Goal: Navigation & Orientation: Understand site structure

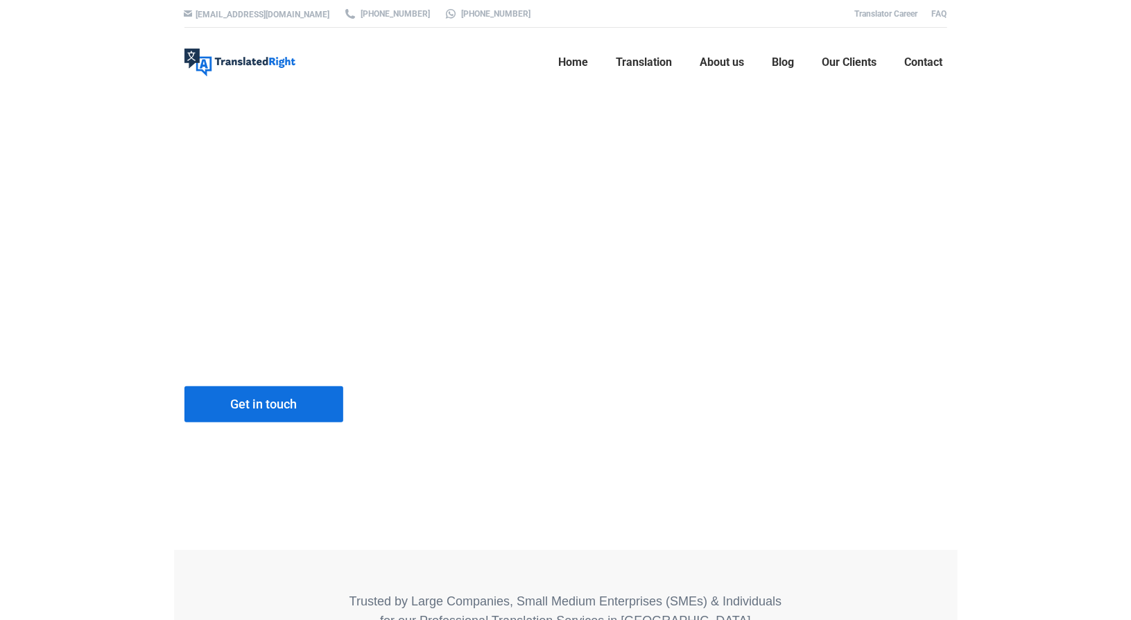
click at [636, 58] on span "Translation" at bounding box center [645, 62] width 56 height 14
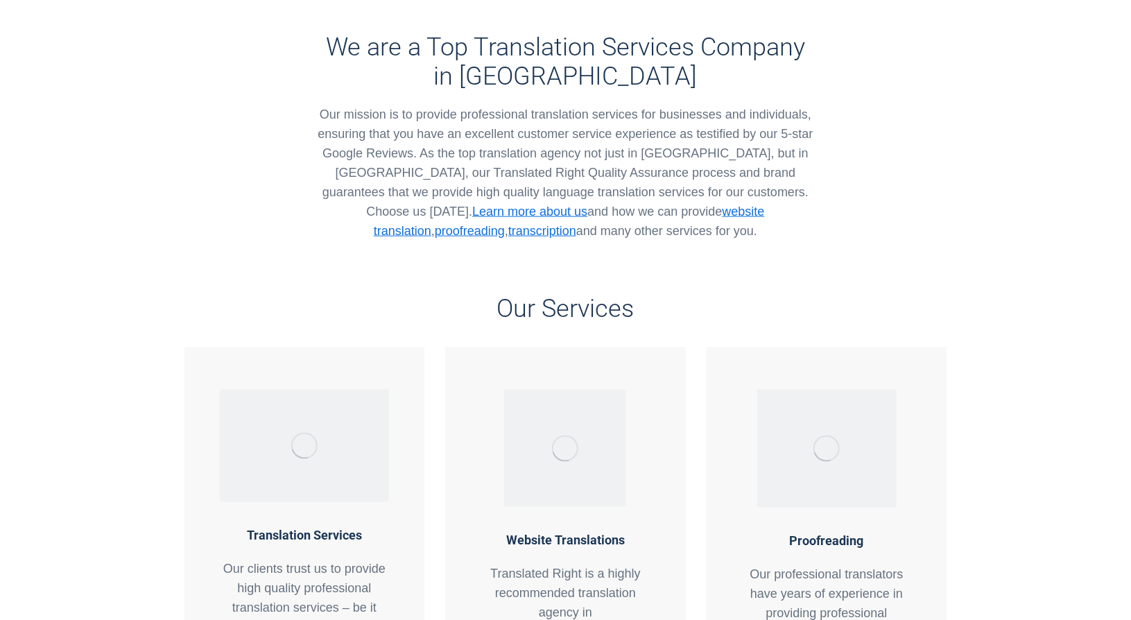
scroll to position [832, 0]
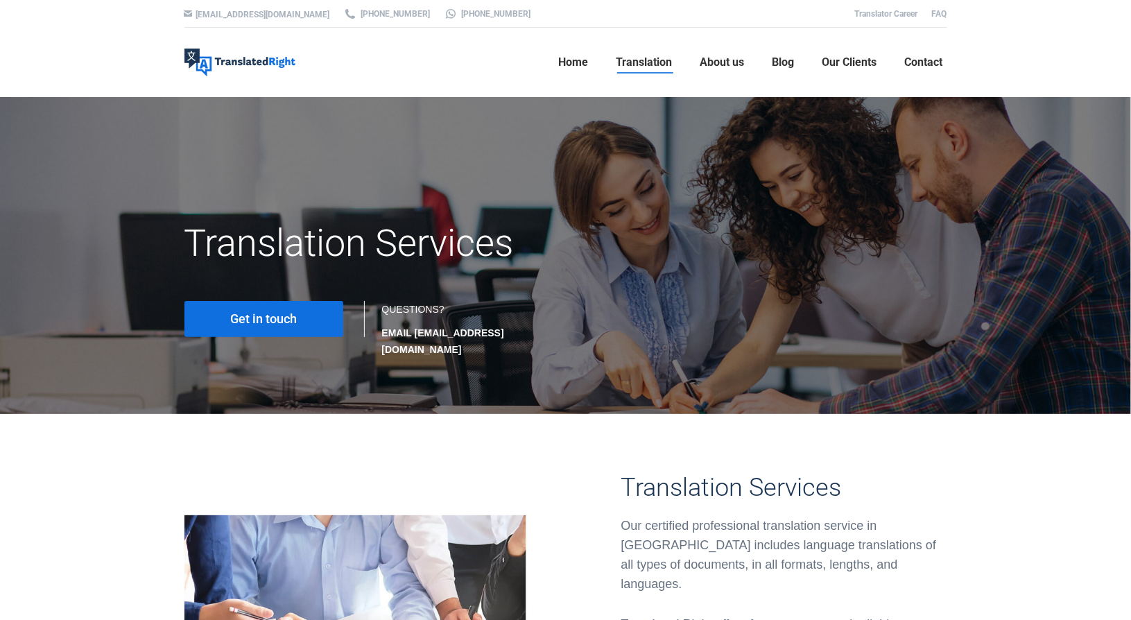
click at [555, 68] on link "Home" at bounding box center [574, 62] width 38 height 44
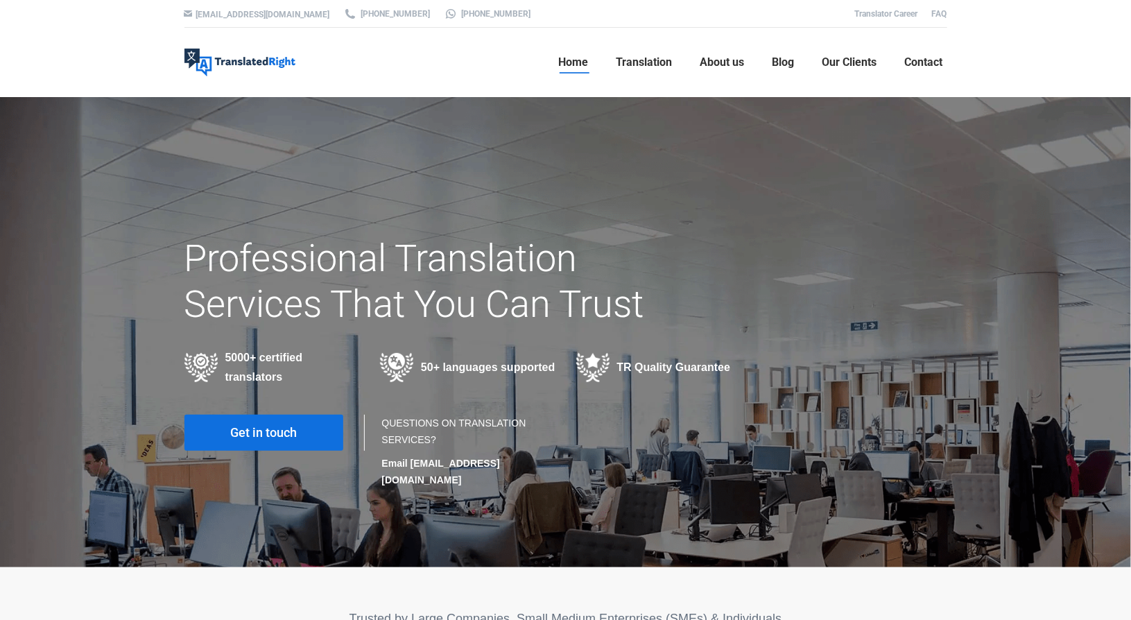
click at [731, 65] on span "About us" at bounding box center [723, 62] width 44 height 14
click at [511, 128] on div at bounding box center [565, 332] width 1131 height 470
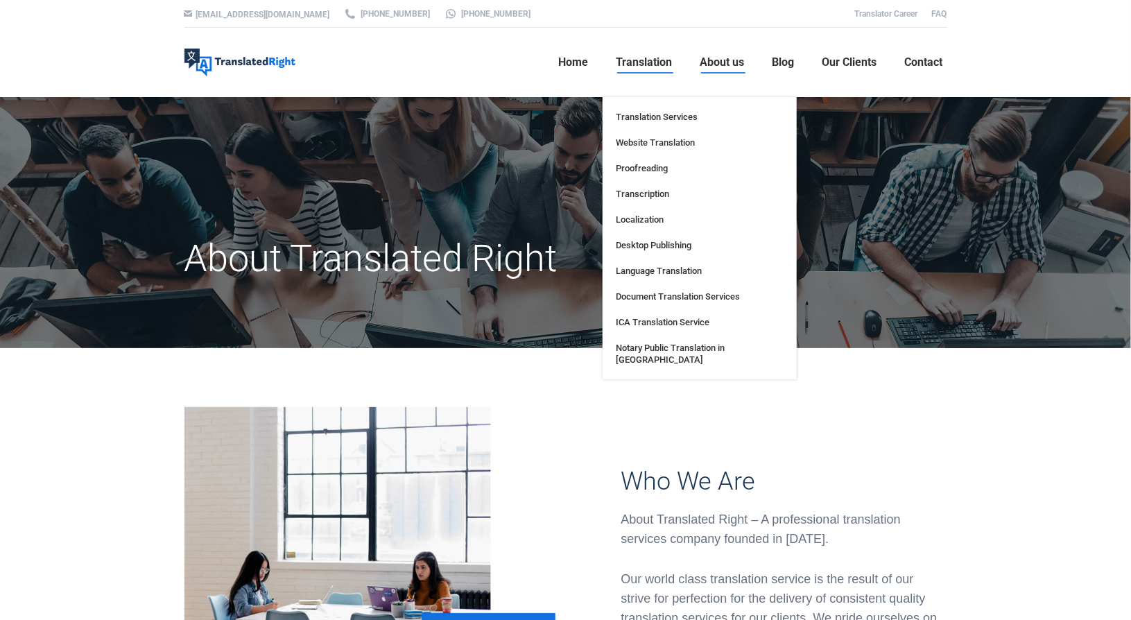
click at [660, 62] on span "Translation" at bounding box center [645, 62] width 56 height 14
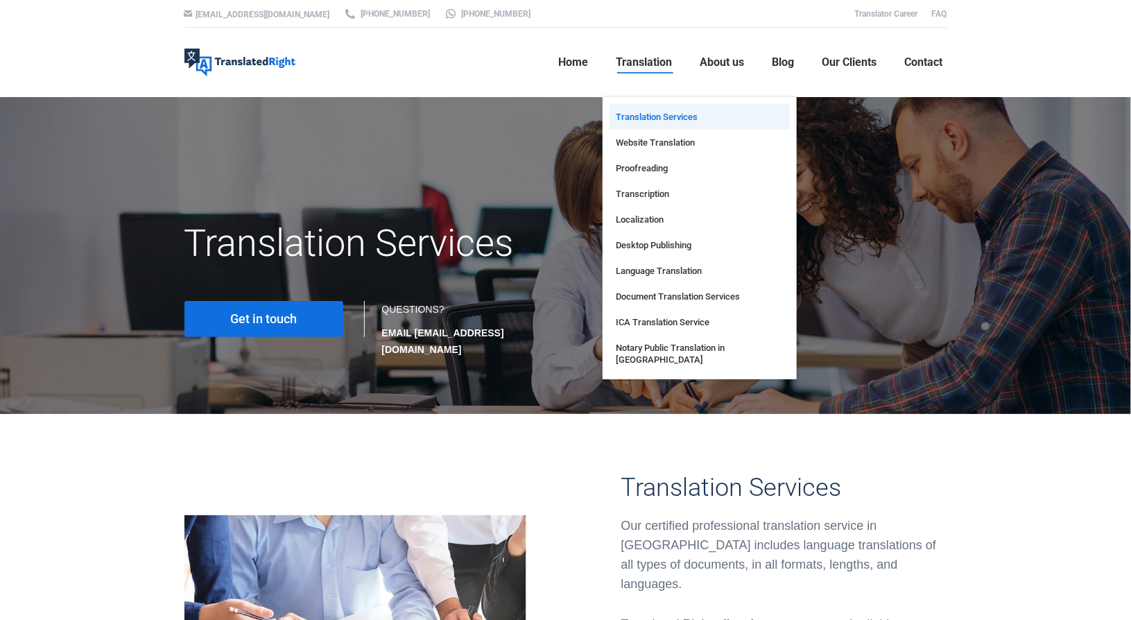
click at [659, 119] on span "Translation Services" at bounding box center [658, 117] width 82 height 12
click at [642, 164] on span "Proofreading" at bounding box center [643, 168] width 52 height 12
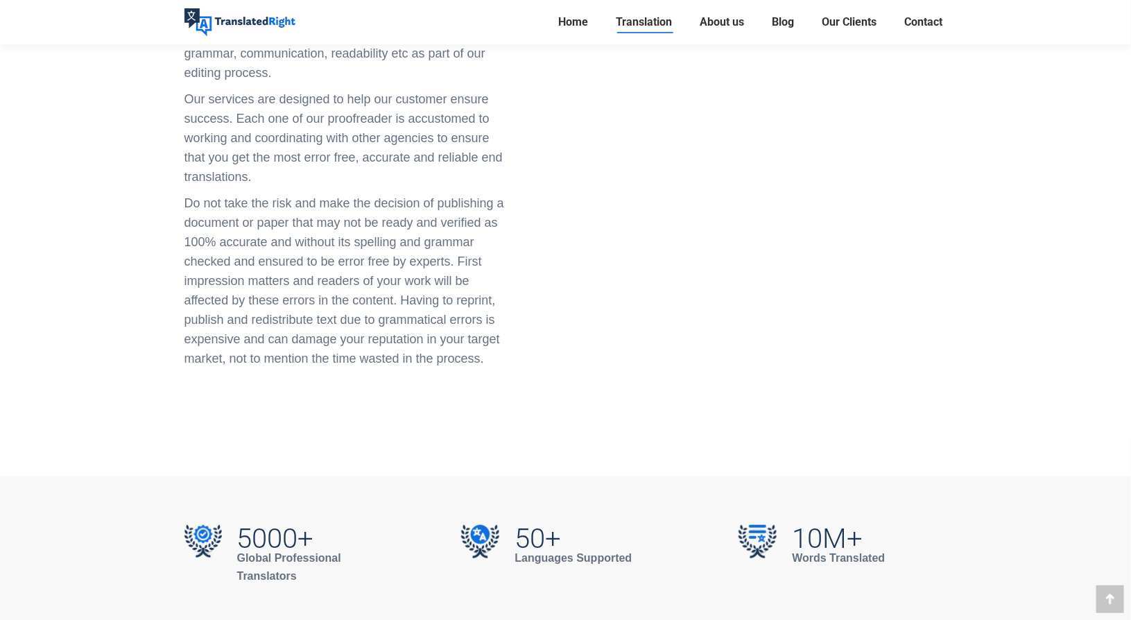
scroll to position [3330, 0]
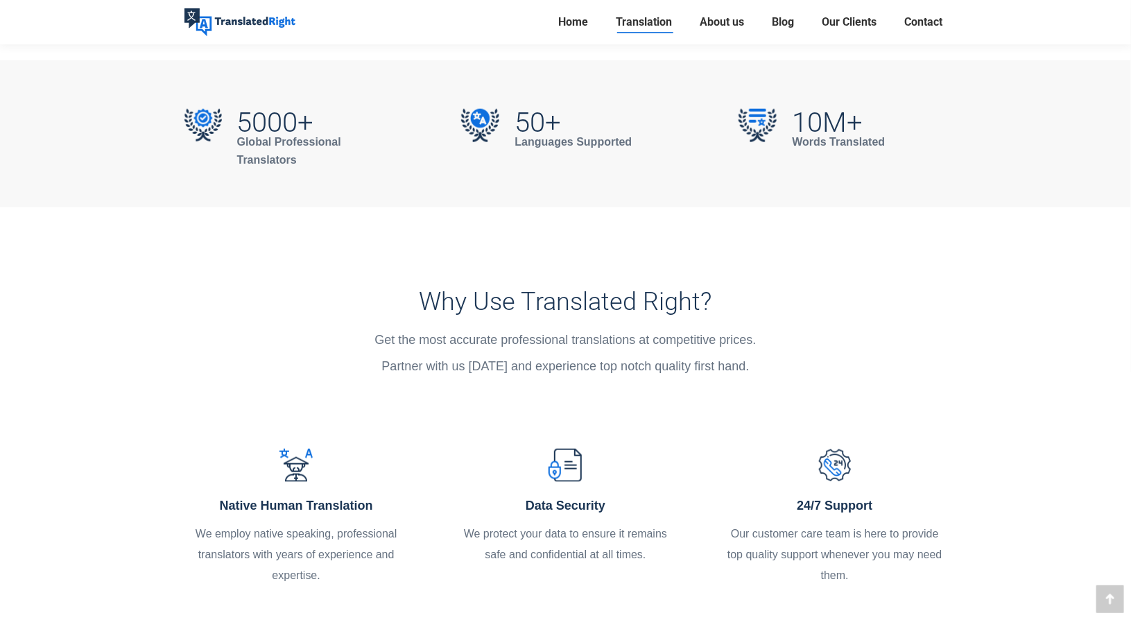
click at [717, 26] on span "About us" at bounding box center [723, 22] width 44 height 14
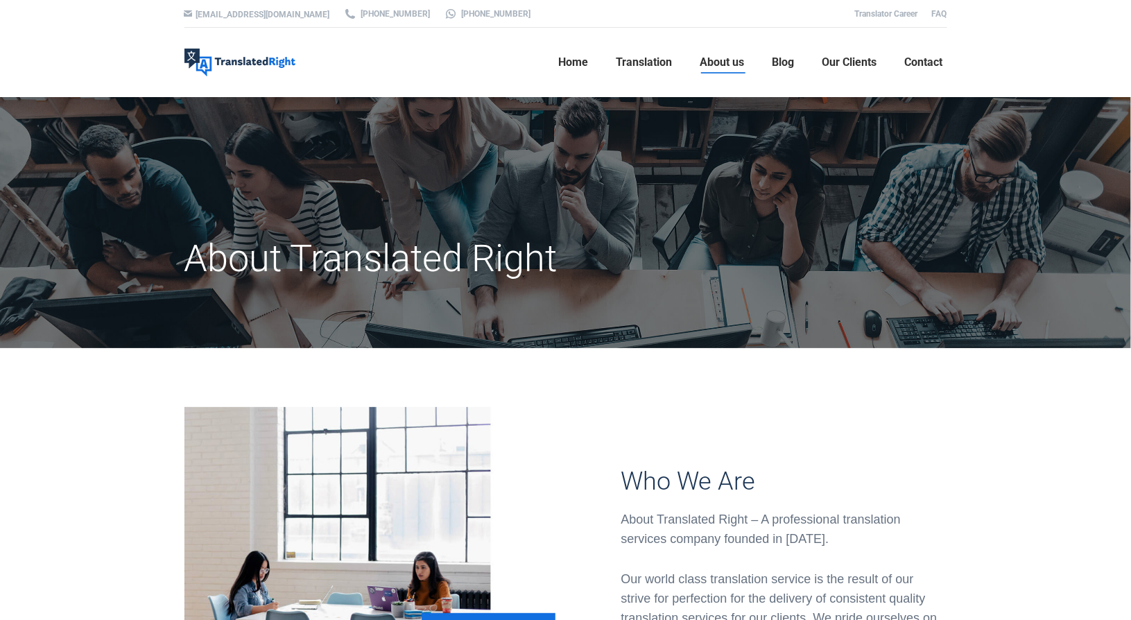
click at [876, 58] on span "Our Clients" at bounding box center [850, 62] width 55 height 14
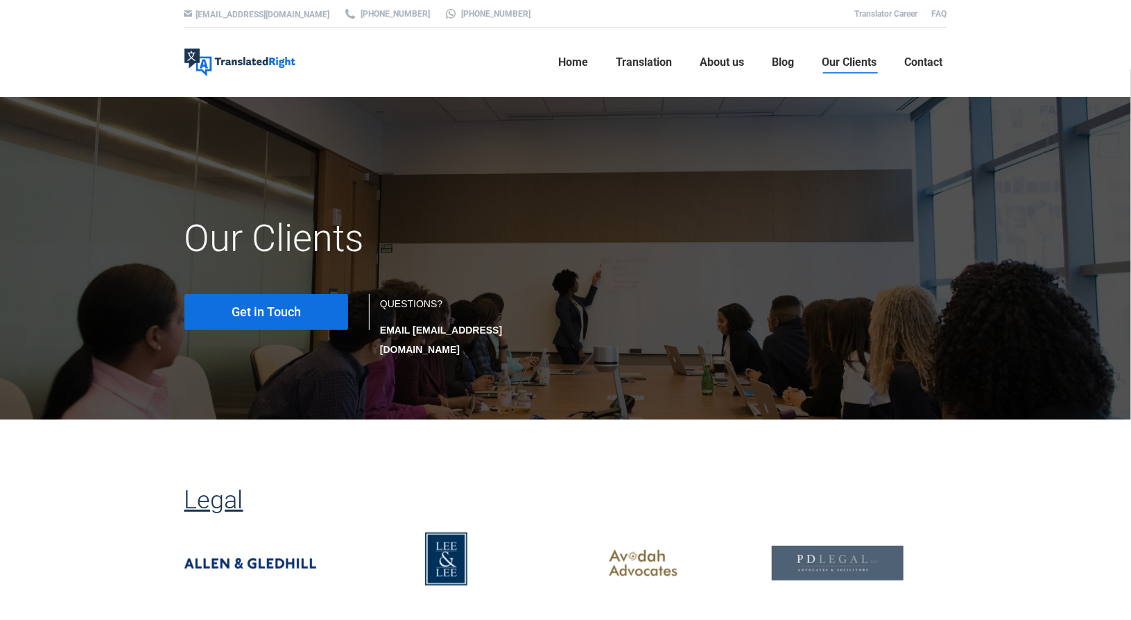
click at [925, 65] on span "Contact" at bounding box center [924, 62] width 38 height 14
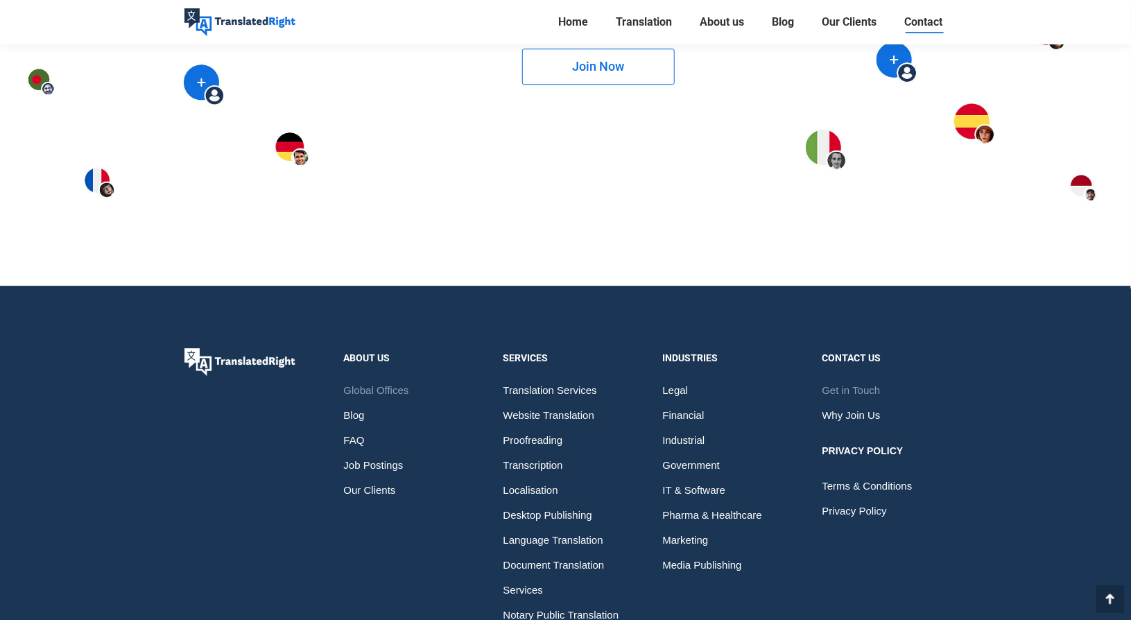
scroll to position [1809, 0]
